Goal: Task Accomplishment & Management: Use online tool/utility

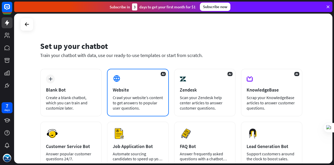
click at [146, 106] on div "Crawl your website’s content to get answers to popular user questions." at bounding box center [138, 103] width 50 height 16
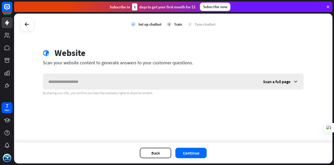
type input "**********"
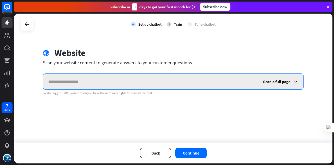
paste input "**********"
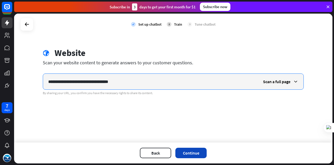
type input "**********"
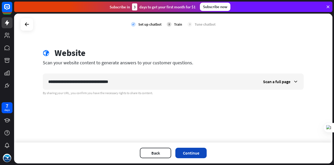
click at [185, 157] on button "Continue" at bounding box center [190, 152] width 31 height 10
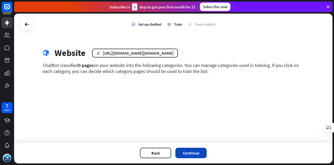
click at [191, 152] on button "Continue" at bounding box center [190, 152] width 31 height 10
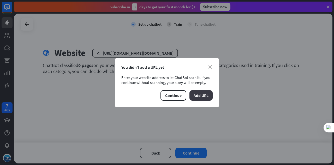
click at [200, 93] on button "Add URL" at bounding box center [200, 95] width 23 height 10
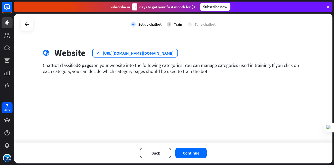
click at [174, 53] on div "[URL][DOMAIN_NAME][DOMAIN_NAME]" at bounding box center [138, 52] width 71 height 5
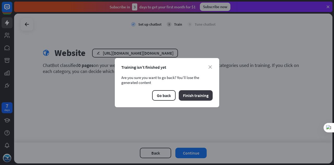
click at [190, 97] on button "Finish training" at bounding box center [196, 95] width 34 height 10
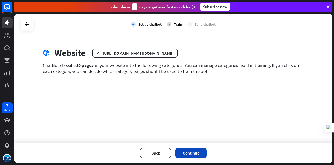
click at [193, 151] on button "Continue" at bounding box center [190, 152] width 31 height 10
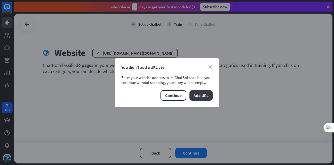
click at [200, 92] on button "Add URL" at bounding box center [200, 95] width 23 height 10
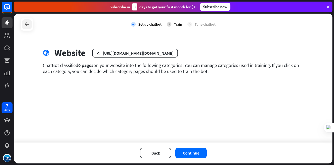
click at [25, 28] on div at bounding box center [27, 24] width 10 height 10
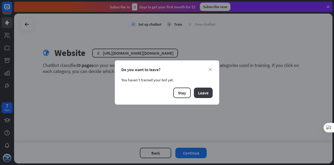
click at [203, 94] on button "Leave" at bounding box center [203, 92] width 19 height 10
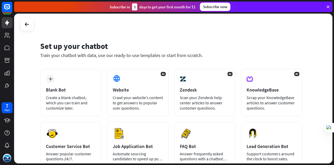
scroll to position [26, 0]
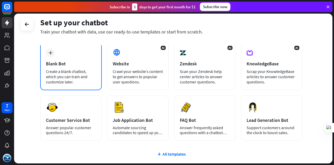
click at [86, 67] on div "plus Blank Bot Create a blank chatbot, which you can train and customize later." at bounding box center [71, 66] width 62 height 47
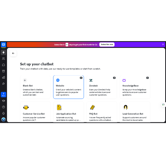
scroll to position [26, 0]
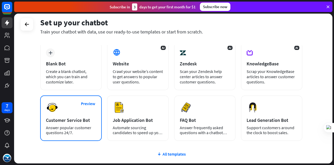
click at [79, 126] on div "Answer popular customer questions 24/7." at bounding box center [71, 130] width 50 height 10
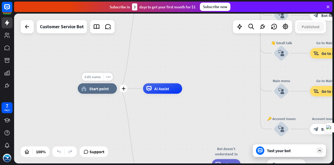
click at [95, 77] on span "Edit name" at bounding box center [93, 76] width 16 height 5
click at [94, 92] on div "home_2 Start point" at bounding box center [97, 88] width 39 height 10
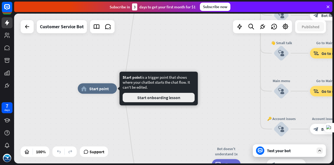
click at [150, 99] on button "Start onboarding lesson" at bounding box center [159, 97] width 72 height 9
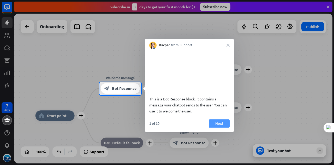
click at [214, 127] on button "Next" at bounding box center [219, 123] width 21 height 8
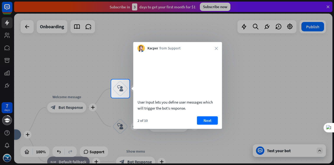
click at [213, 124] on button "Next" at bounding box center [207, 120] width 21 height 8
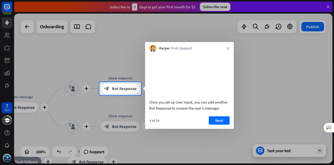
click at [213, 124] on button "Next" at bounding box center [219, 120] width 21 height 8
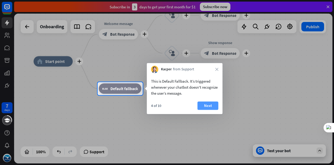
click at [211, 105] on button "Next" at bounding box center [208, 105] width 21 height 8
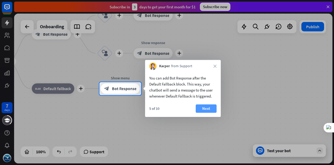
click at [209, 109] on button "Next" at bounding box center [206, 108] width 21 height 8
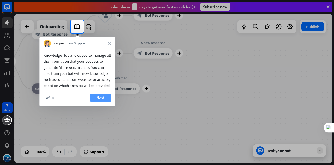
click at [103, 101] on button "Next" at bounding box center [100, 97] width 21 height 8
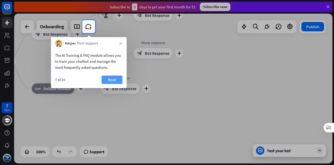
click at [112, 81] on button "Next" at bounding box center [111, 79] width 21 height 8
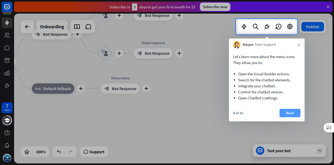
click at [290, 112] on button "Next" at bounding box center [289, 113] width 21 height 8
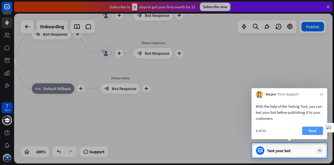
click at [308, 128] on button "Next" at bounding box center [312, 130] width 21 height 8
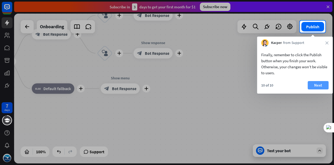
click at [313, 87] on button "Next" at bounding box center [318, 85] width 21 height 8
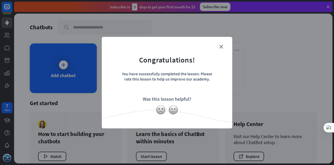
click at [218, 49] on form "Congratulations! You have successfully completed the lesson. Please rate this l…" at bounding box center [166, 74] width 117 height 62
click at [220, 46] on icon "close" at bounding box center [221, 47] width 4 height 4
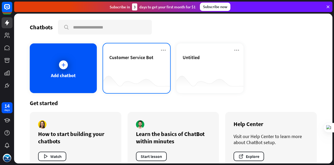
click at [147, 71] on div "Customer Service Bot" at bounding box center [136, 63] width 55 height 18
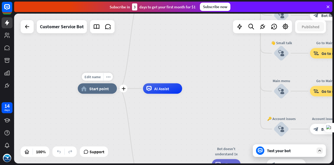
click at [91, 91] on span "Start point" at bounding box center [99, 88] width 20 height 5
click at [94, 83] on div "Edit name more_horiz plus home_2 Start point" at bounding box center [97, 88] width 39 height 10
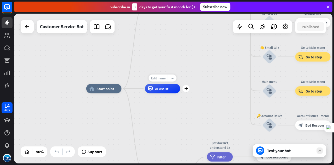
click at [162, 77] on span "Edit name" at bounding box center [158, 78] width 15 height 4
click at [163, 76] on input "text" at bounding box center [162, 78] width 33 height 7
click at [102, 79] on span "Edit name" at bounding box center [99, 78] width 15 height 4
click at [160, 79] on span "Edit name" at bounding box center [158, 78] width 15 height 4
type input "**********"
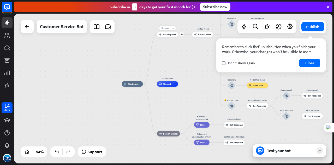
click at [164, 34] on span "Bot Response" at bounding box center [169, 34] width 13 height 3
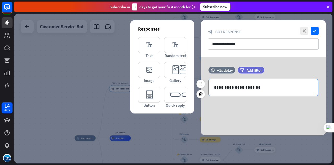
click at [249, 88] on p "**********" at bounding box center [263, 87] width 99 height 7
drag, startPoint x: 248, startPoint y: 87, endPoint x: 225, endPoint y: 88, distance: 22.2
click at [225, 88] on p "**********" at bounding box center [263, 87] width 99 height 7
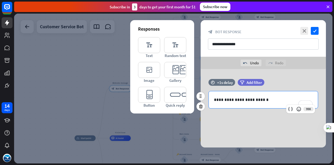
click at [259, 106] on div "**********" at bounding box center [263, 99] width 109 height 17
click at [242, 81] on icon "filter" at bounding box center [242, 82] width 4 height 4
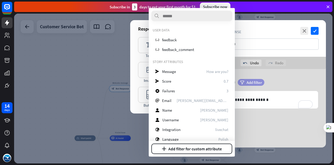
click at [253, 84] on span "Add filter" at bounding box center [254, 82] width 15 height 5
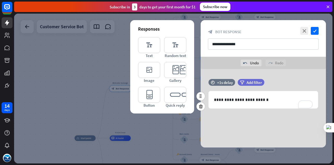
click at [256, 113] on div "**********" at bounding box center [263, 96] width 125 height 35
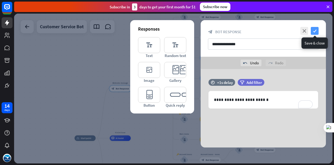
click at [316, 30] on icon "check" at bounding box center [315, 31] width 8 height 8
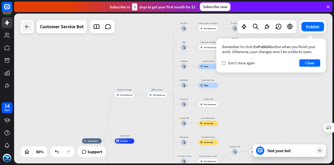
click at [27, 29] on icon at bounding box center [27, 26] width 6 height 6
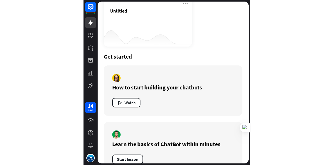
scroll to position [209, 0]
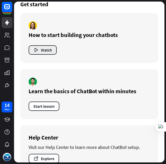
click at [47, 51] on button "Watch" at bounding box center [43, 49] width 28 height 9
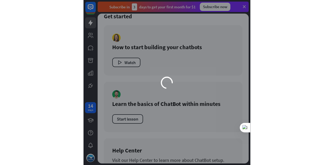
scroll to position [0, 0]
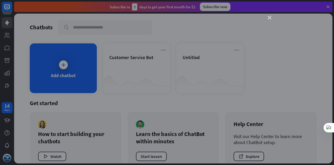
click at [269, 17] on icon "close" at bounding box center [270, 18] width 4 height 4
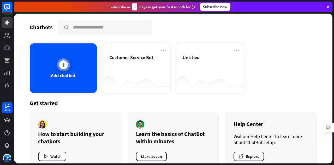
click at [89, 84] on div "Add chatbot" at bounding box center [63, 68] width 67 height 50
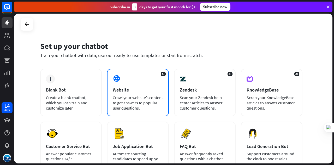
click at [135, 83] on div "AI Website Crawl your website’s content to get answers to popular user question…" at bounding box center [138, 92] width 62 height 47
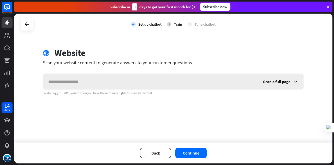
click at [155, 75] on input "text" at bounding box center [150, 82] width 215 height 16
type input "**********"
click at [195, 155] on button "Continue" at bounding box center [190, 152] width 31 height 10
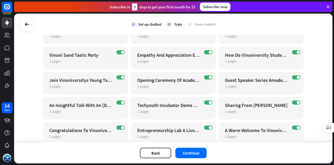
scroll to position [1441, 0]
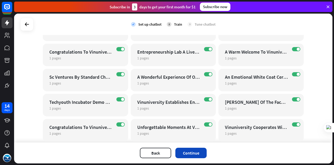
click at [188, 152] on button "Continue" at bounding box center [190, 152] width 31 height 10
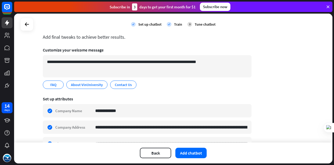
scroll to position [130, 0]
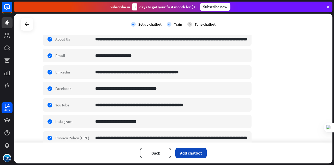
click at [188, 154] on button "Add chatbot" at bounding box center [190, 152] width 31 height 10
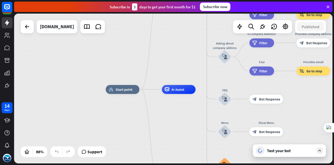
click at [284, 152] on div "Test your bot" at bounding box center [290, 150] width 47 height 5
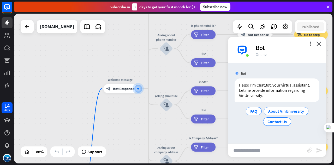
click at [284, 152] on input "text" at bounding box center [267, 149] width 79 height 13
type input "*"
type input "**********"
click at [319, 151] on icon "send" at bounding box center [319, 150] width 6 height 6
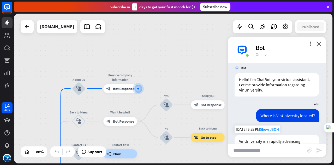
scroll to position [58, 0]
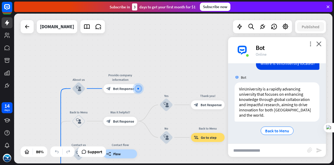
click at [259, 154] on input "text" at bounding box center [267, 149] width 79 height 13
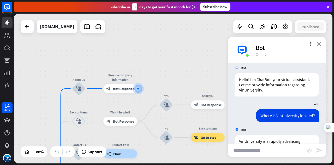
click at [320, 43] on icon "close" at bounding box center [318, 43] width 5 height 5
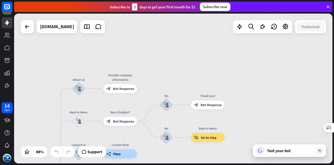
click at [286, 149] on div "Test your bot" at bounding box center [290, 150] width 47 height 5
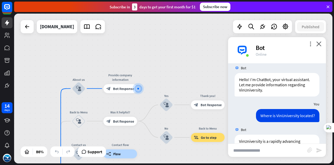
scroll to position [58, 0]
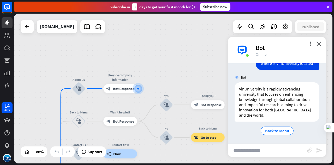
click at [246, 154] on input "text" at bounding box center [267, 149] width 79 height 13
type input "*"
type input "**********"
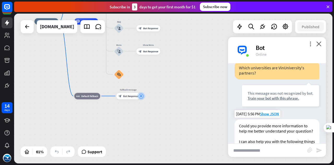
scroll to position [167, 0]
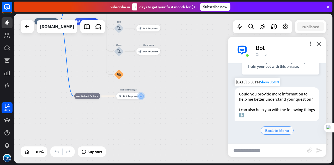
click at [278, 132] on span "Back to Menu" at bounding box center [277, 130] width 24 height 5
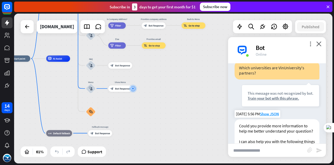
scroll to position [204, 0]
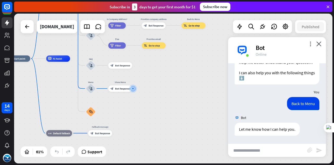
click at [267, 149] on input "text" at bounding box center [267, 149] width 79 height 13
type input "*"
type input "**********"
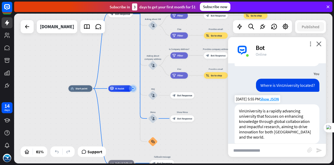
scroll to position [0, 0]
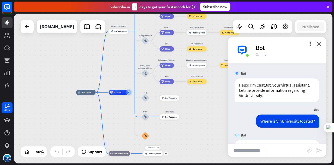
click at [153, 155] on div "block_bot_response Bot Response" at bounding box center [153, 153] width 20 height 5
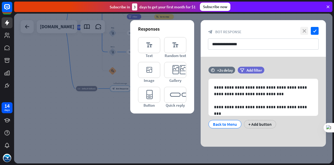
click at [306, 32] on icon "close" at bounding box center [304, 31] width 8 height 8
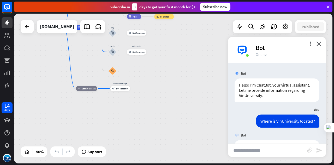
click at [165, 116] on div "home_2 Start point Welcome message block_bot_response Bot Response About us blo…" at bounding box center [173, 88] width 318 height 149
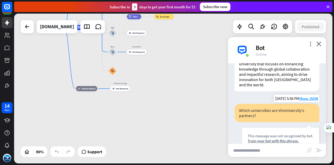
scroll to position [62, 0]
